Goal: Navigation & Orientation: Go to known website

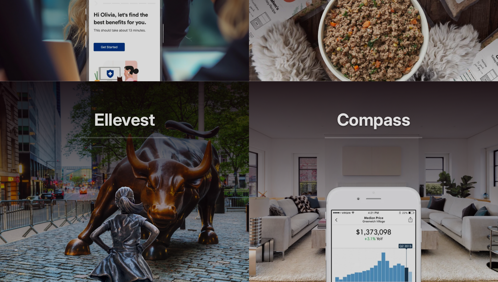
scroll to position [660, 0]
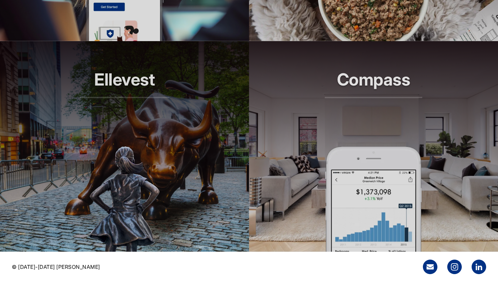
click at [140, 86] on h2 "Ellevest" at bounding box center [125, 84] width 90 height 28
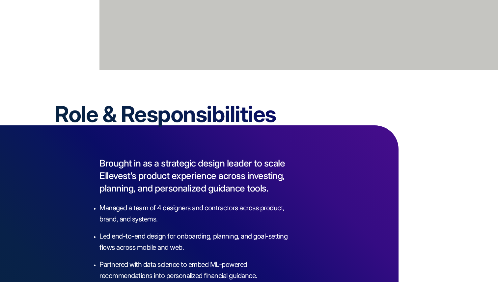
scroll to position [1095, 0]
